Goal: Navigation & Orientation: Go to known website

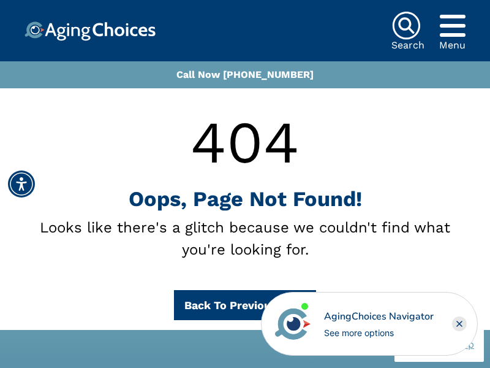
scroll to position [379, 0]
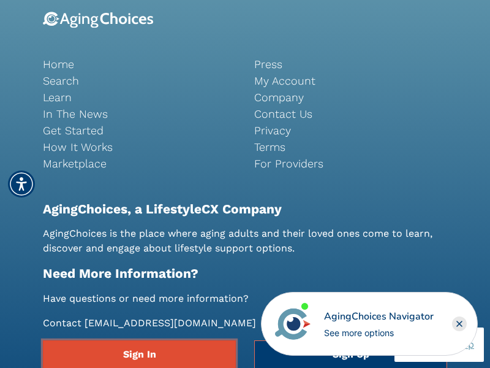
click at [139, 354] on link "Sign In" at bounding box center [139, 354] width 193 height 28
